Goal: Task Accomplishment & Management: Complete application form

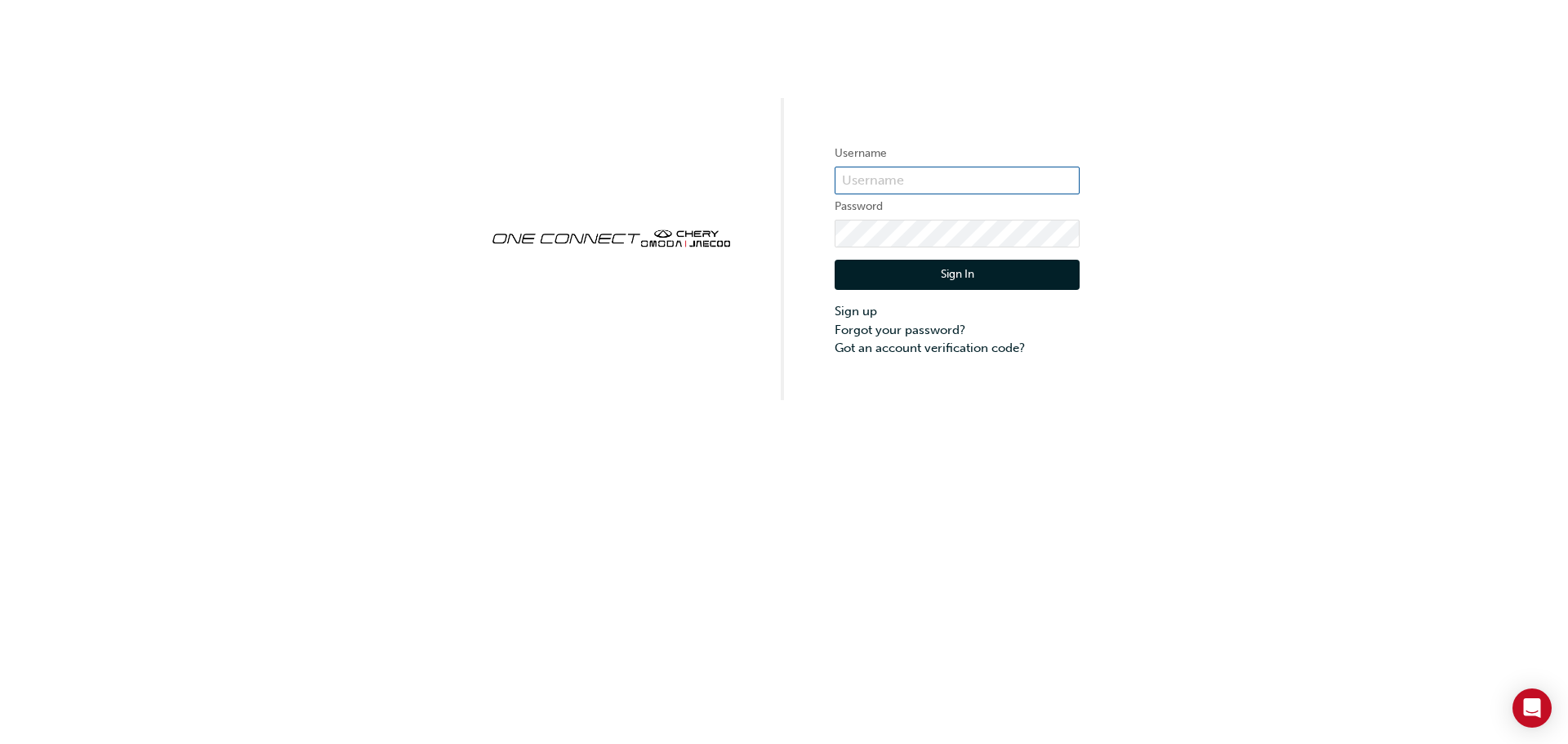
type input "CHAU1760"
click at [913, 276] on button "Sign In" at bounding box center [957, 276] width 245 height 31
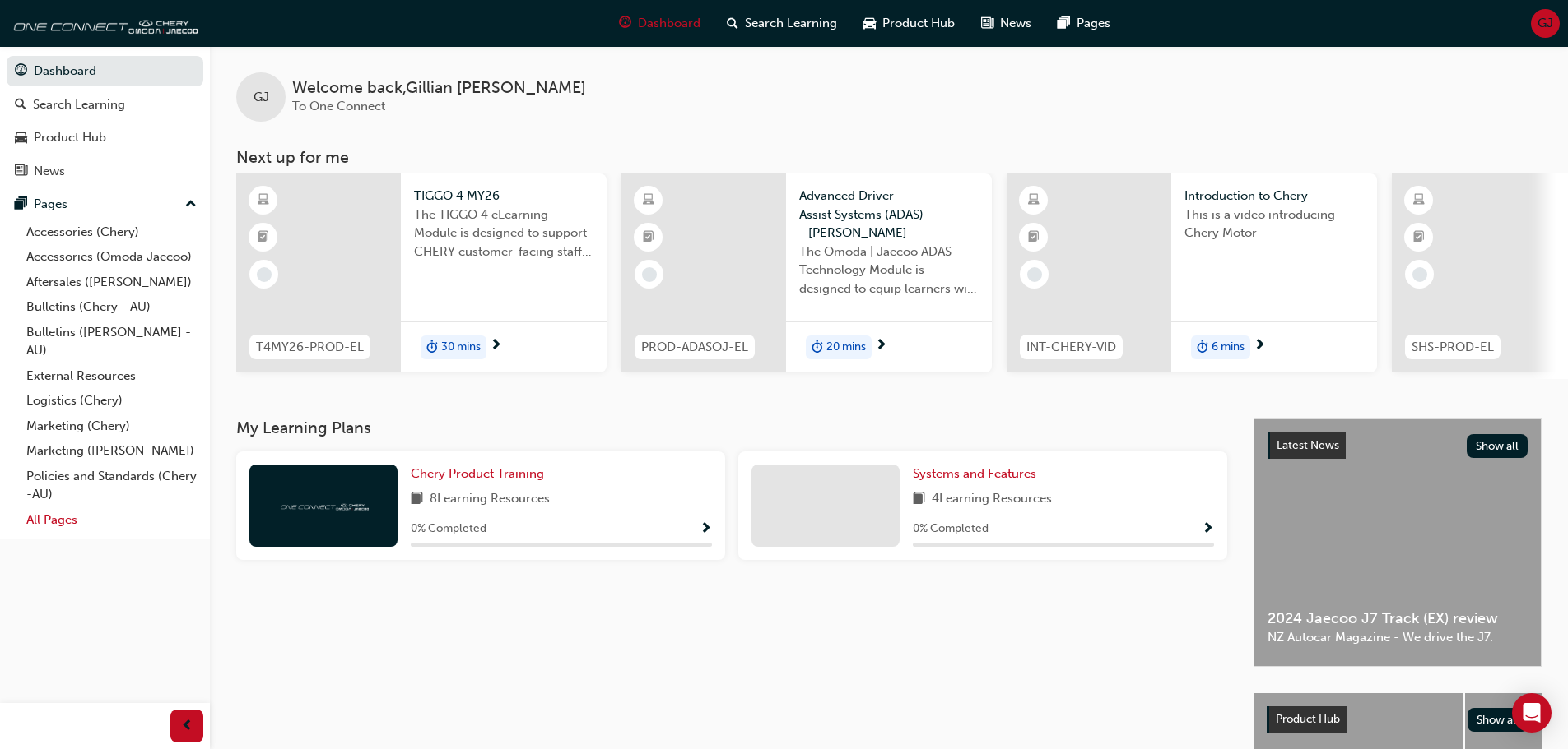
click at [80, 518] on link "All Pages" at bounding box center [111, 520] width 183 height 25
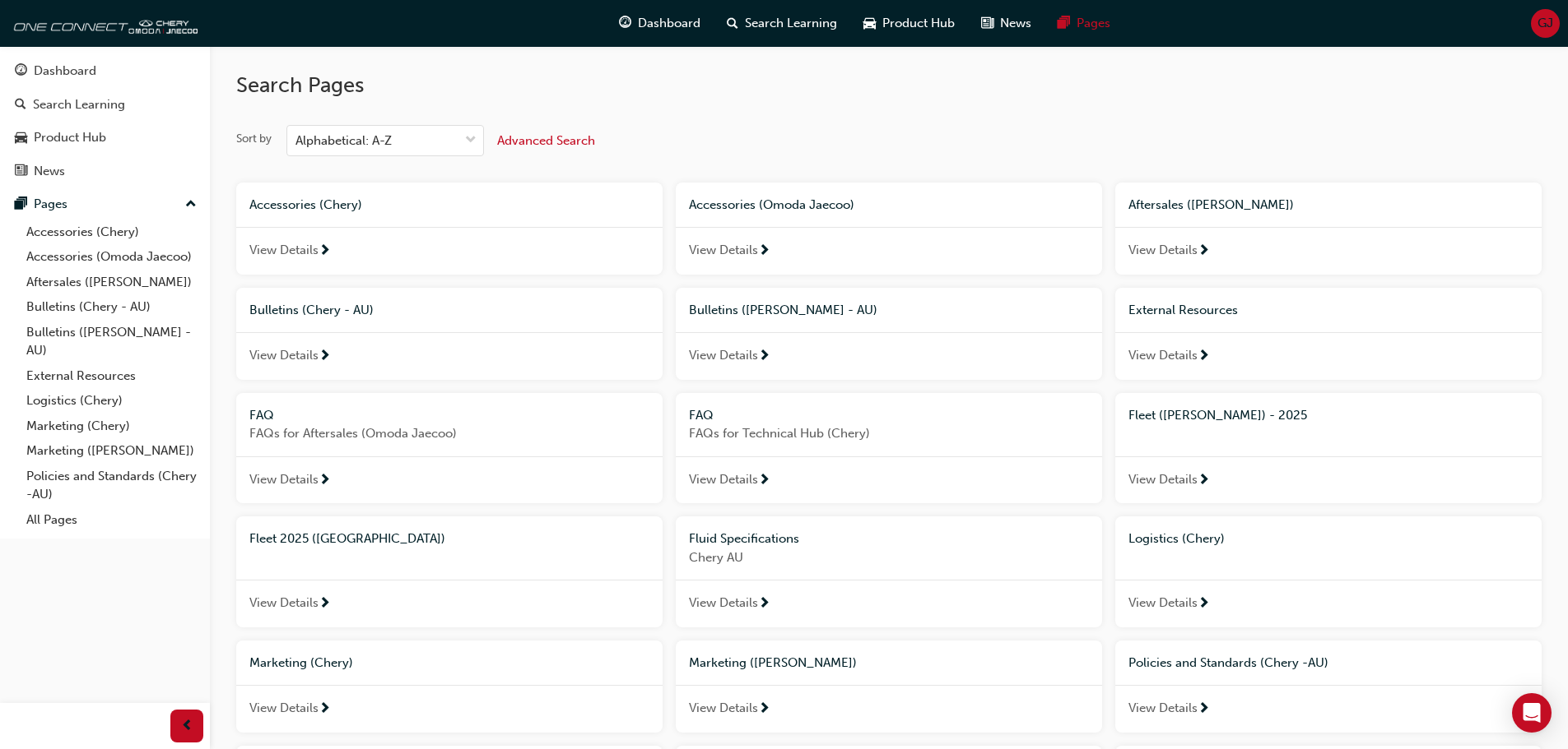
click at [1209, 419] on span "Fleet ([PERSON_NAME]) - 2025" at bounding box center [1217, 415] width 178 height 15
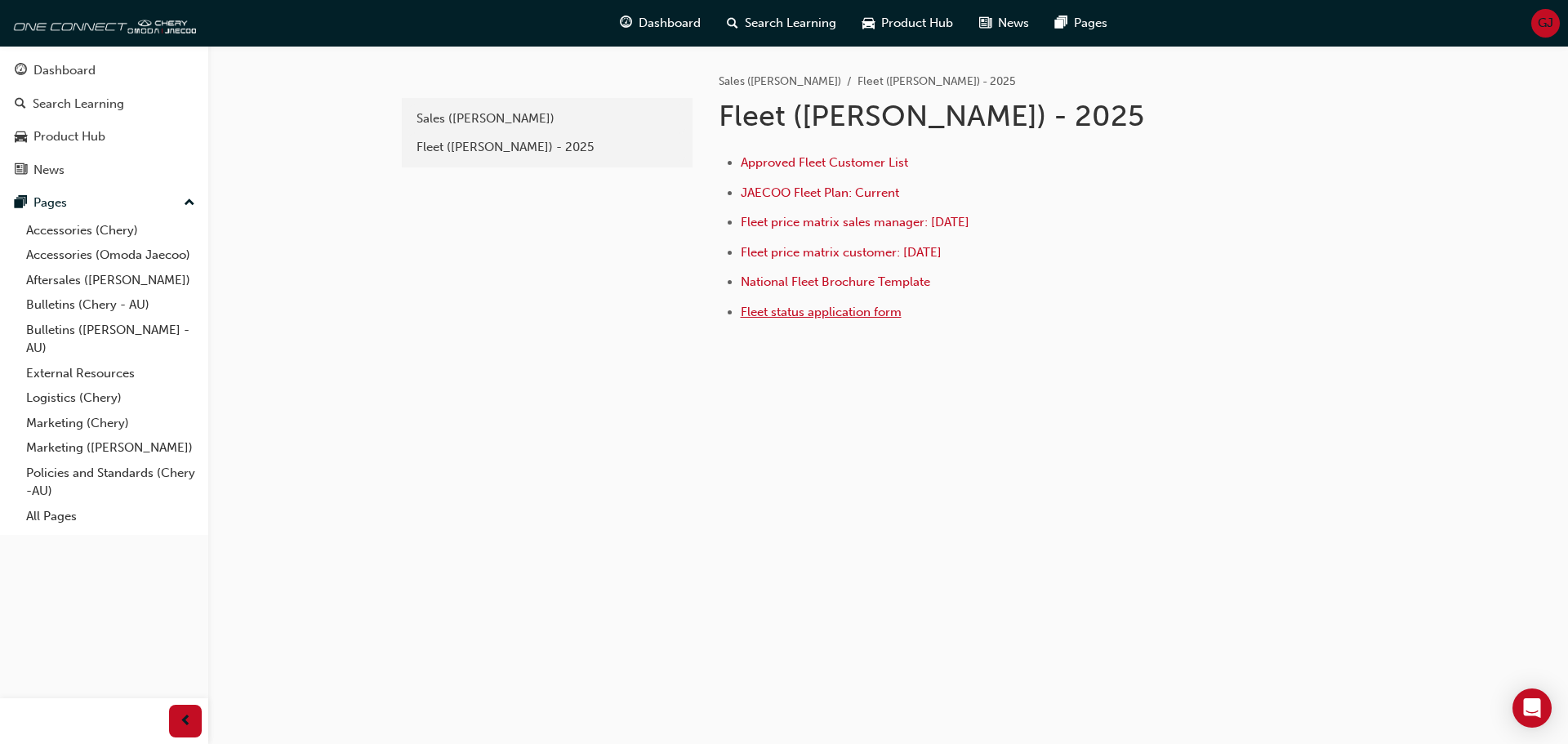
click at [864, 311] on span "Fleet status application form" at bounding box center [821, 312] width 161 height 15
